Goal: Task Accomplishment & Management: Manage account settings

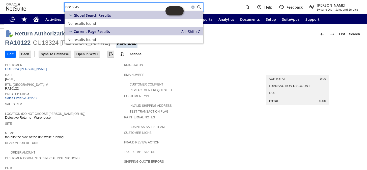
click at [43, 2] on div "PO10645 Help Feedback Coby Miller Sylvane Old - Sales and Service" at bounding box center [183, 7] width 367 height 14
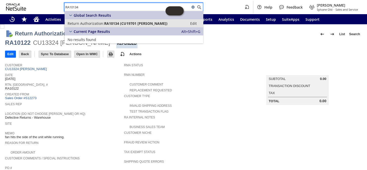
type input "RA10134"
click at [108, 21] on span "RA10134 (CU19701 Arla Gardiner)" at bounding box center [135, 23] width 63 height 5
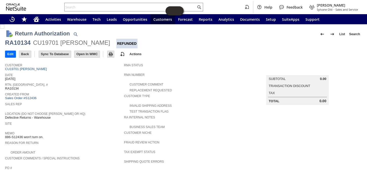
scroll to position [190, 0]
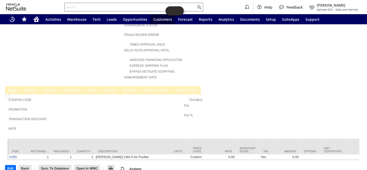
click at [105, 7] on input "text" at bounding box center [130, 7] width 131 height 6
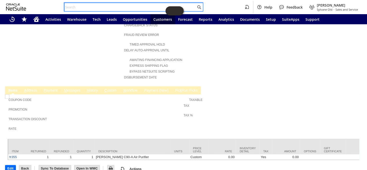
paste input "S1351507"
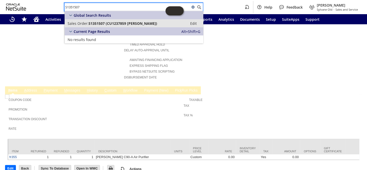
type input "S1351507"
click at [110, 24] on span "S1351507 (CU1237859 Timothy Coon)" at bounding box center [123, 23] width 69 height 5
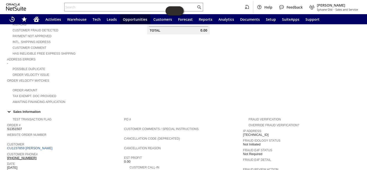
scroll to position [160, 0]
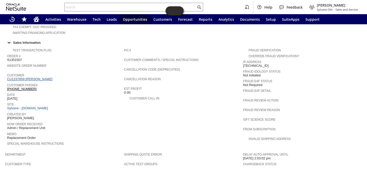
click at [30, 77] on link "CU1237859 Timothy Coon" at bounding box center [30, 79] width 47 height 4
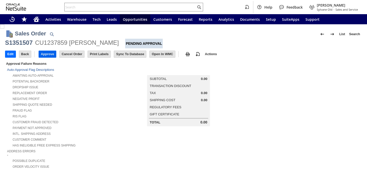
click at [52, 52] on input "Approve" at bounding box center [47, 54] width 17 height 7
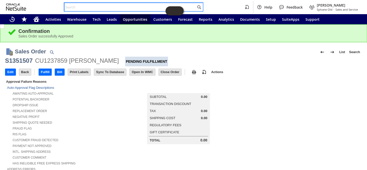
click at [97, 6] on input "text" at bounding box center [130, 7] width 131 height 6
paste input "MILIJA CHOVICH"
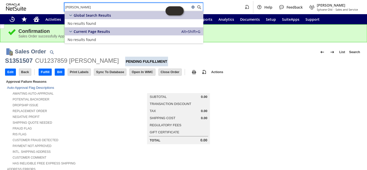
drag, startPoint x: 95, startPoint y: 8, endPoint x: 50, endPoint y: 2, distance: 45.5
click at [50, 2] on div "MILIJA CHOVICH Help Feedback Coby Miller Sylvane Old - Sales and Service" at bounding box center [183, 7] width 367 height 14
paste input "text"
type input "CHOVICH"
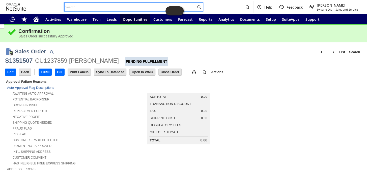
paste input "LINEPAL@AOL.COM"
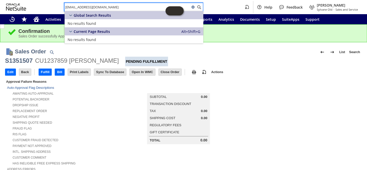
type input "LINEPAL@AOL.COM"
drag, startPoint x: 101, startPoint y: 8, endPoint x: 55, endPoint y: 0, distance: 47.3
click at [55, 0] on div "LINEPAL@AOL.COM Help Feedback Coby Miller Sylvane Old - Sales and Service" at bounding box center [183, 7] width 367 height 14
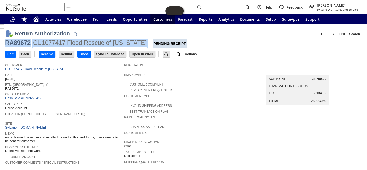
drag, startPoint x: 141, startPoint y: 41, endPoint x: 6, endPoint y: 43, distance: 135.2
click at [6, 43] on div "RA89672 CU1077417 Flood Rescue of [US_STATE] Pending Receipt" at bounding box center [183, 44] width 357 height 10
